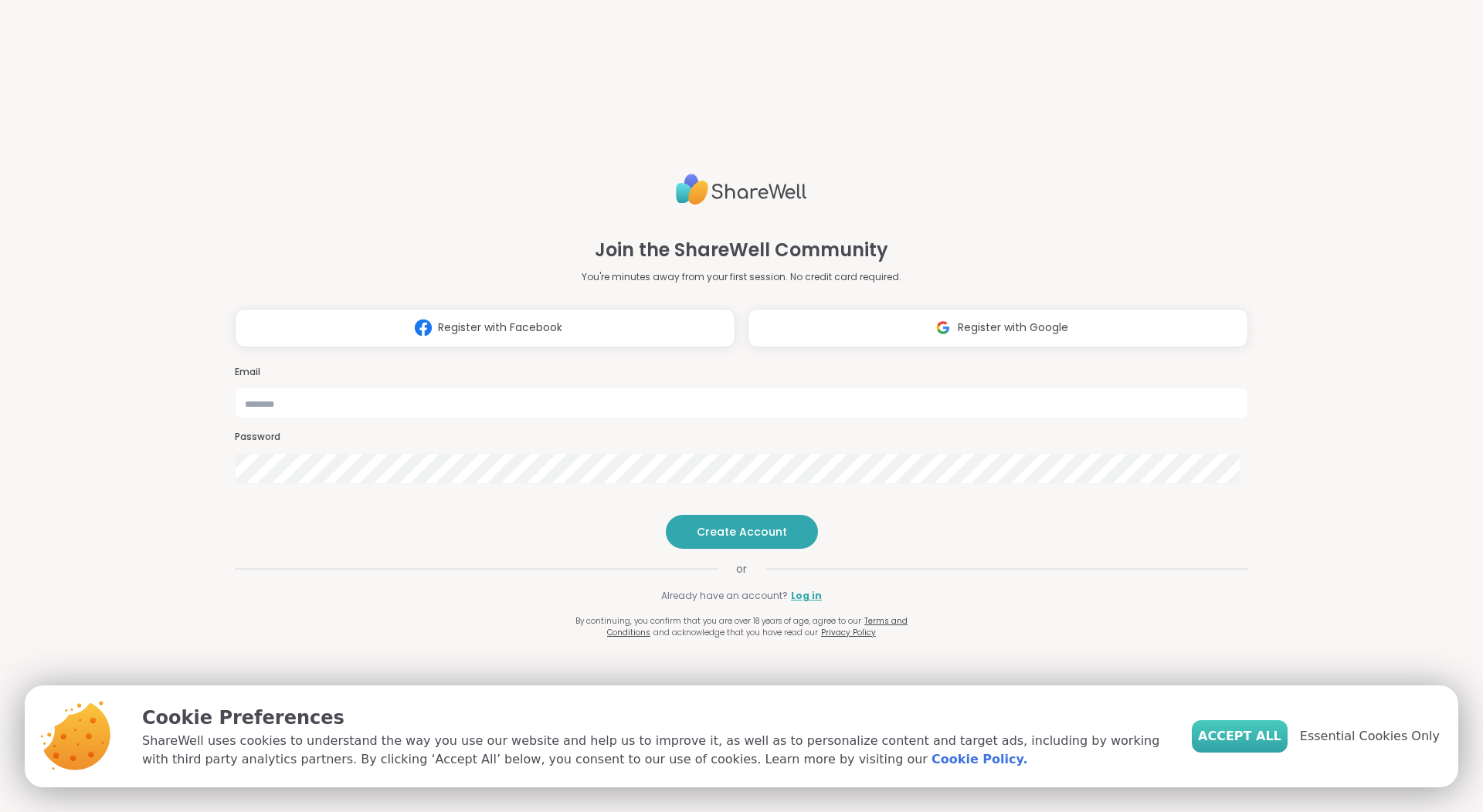
click at [1250, 738] on span "Accept All" at bounding box center [1240, 736] width 84 height 19
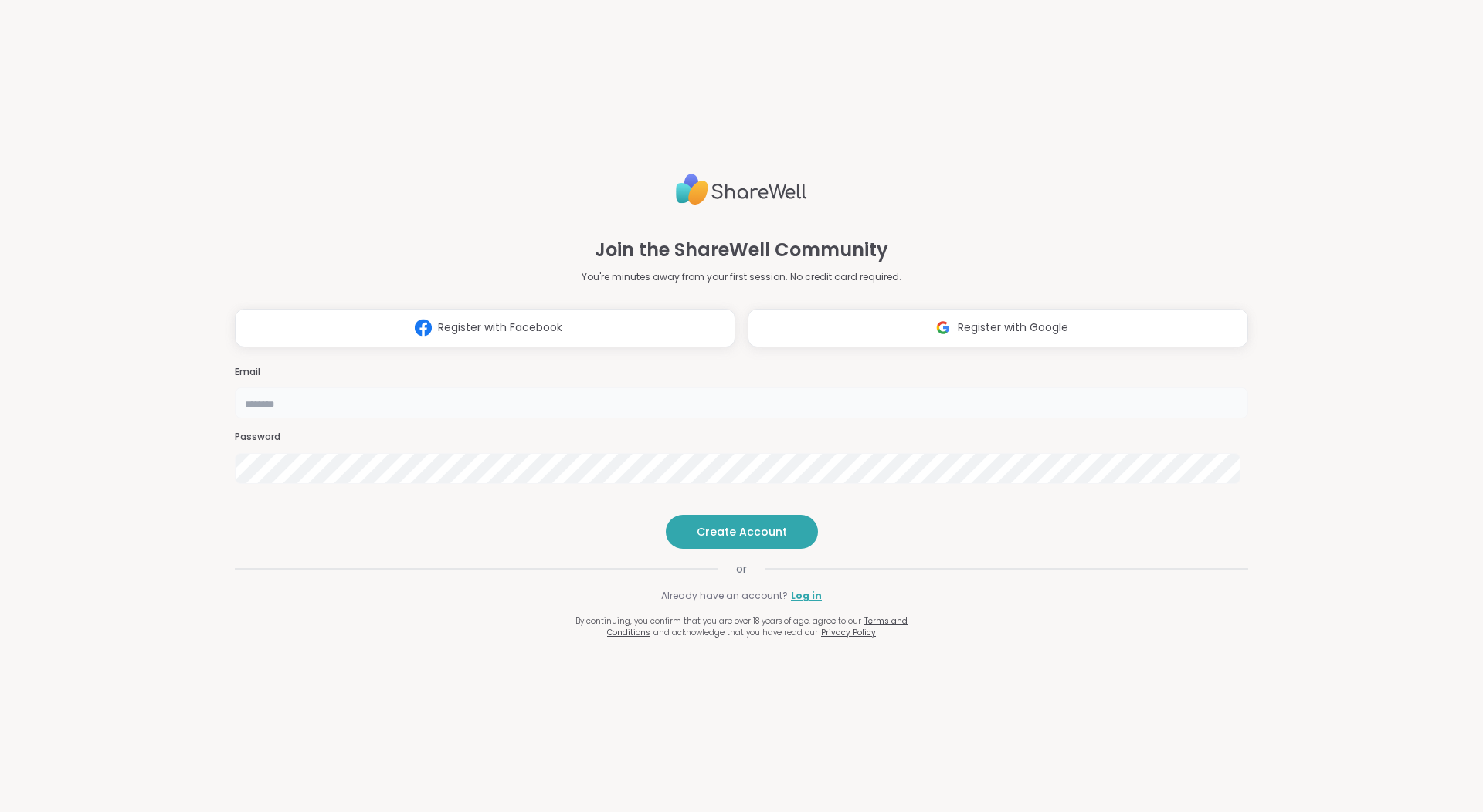
click at [680, 387] on input "email" at bounding box center [742, 403] width 1013 height 31
type input "**********"
click at [728, 539] on span "Create Account" at bounding box center [742, 531] width 90 height 15
